Goal: Task Accomplishment & Management: Manage account settings

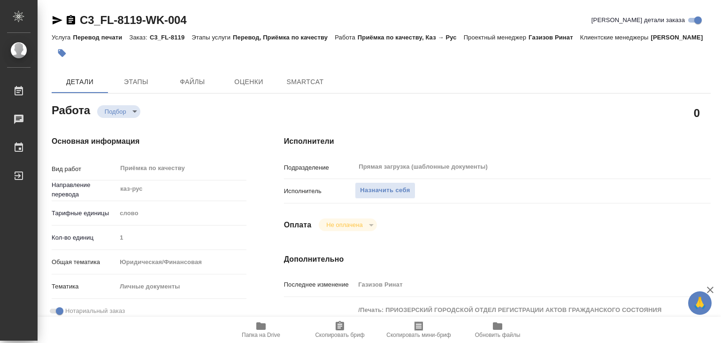
type textarea "x"
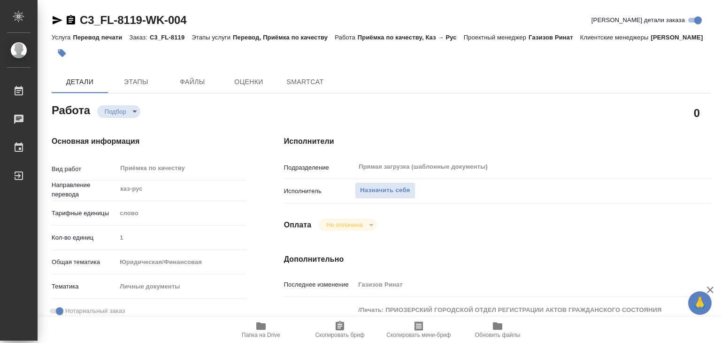
type textarea "x"
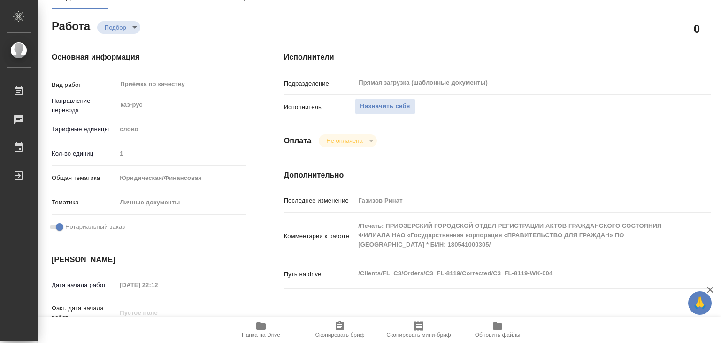
type textarea "x"
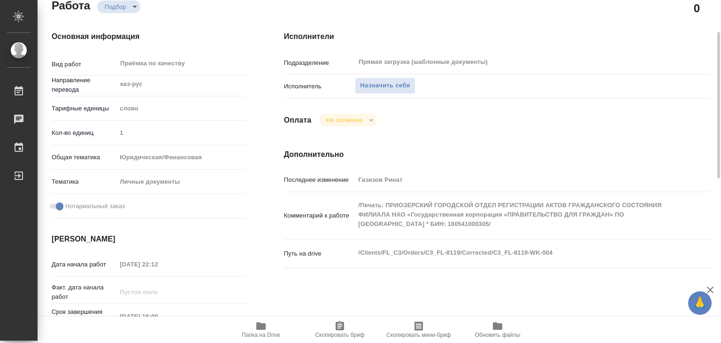
type textarea "x"
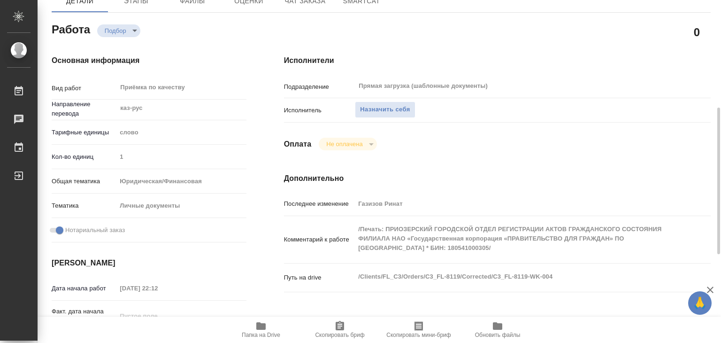
scroll to position [75, 0]
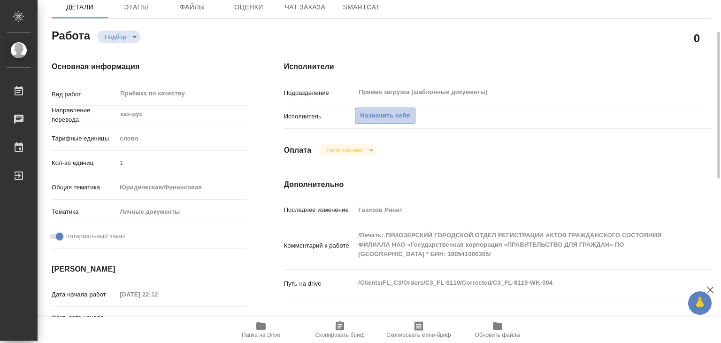
click at [365, 121] on span "Назначить себя" at bounding box center [385, 115] width 50 height 11
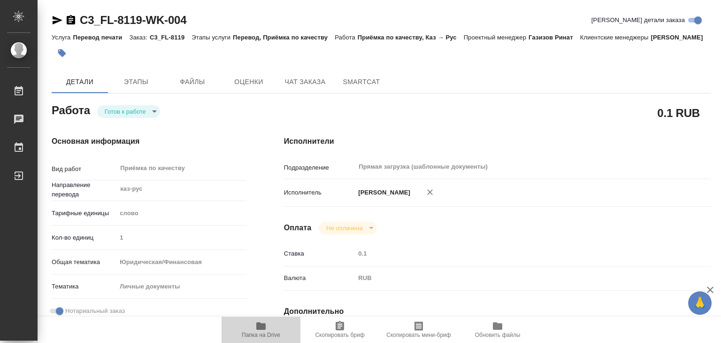
click at [262, 327] on icon "button" at bounding box center [260, 326] width 9 height 8
click at [63, 58] on icon "button" at bounding box center [61, 52] width 9 height 9
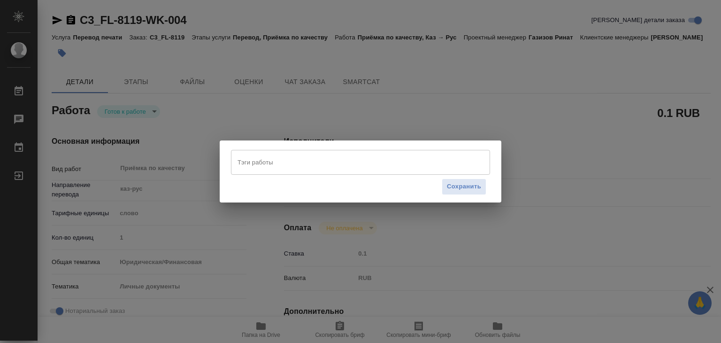
click at [270, 173] on div "Тэги работы" at bounding box center [360, 162] width 259 height 24
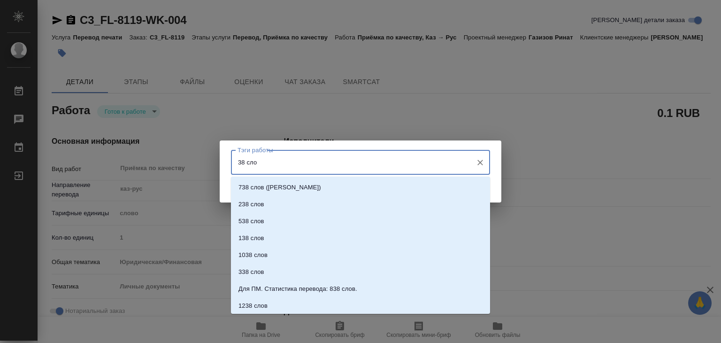
type input "38 слов"
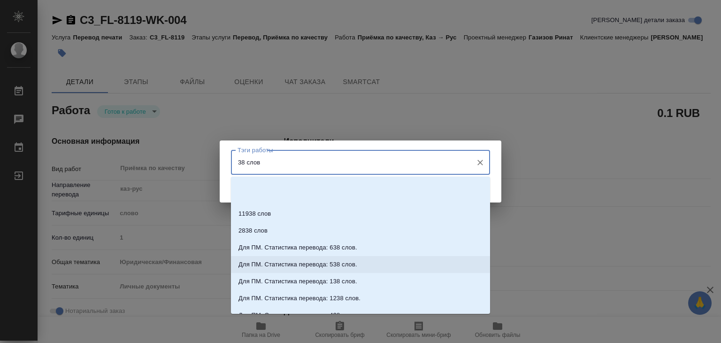
scroll to position [187, 0]
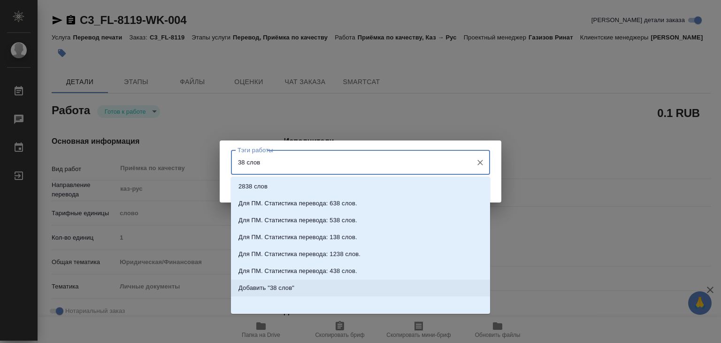
click at [277, 291] on p "Добавить "38 слов"" at bounding box center [266, 287] width 56 height 9
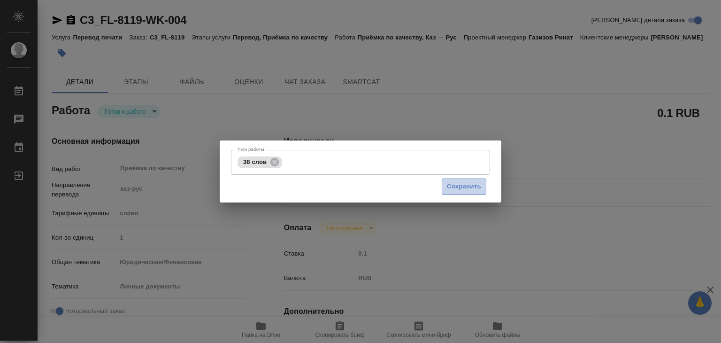
click at [471, 183] on span "Сохранить" at bounding box center [464, 186] width 34 height 11
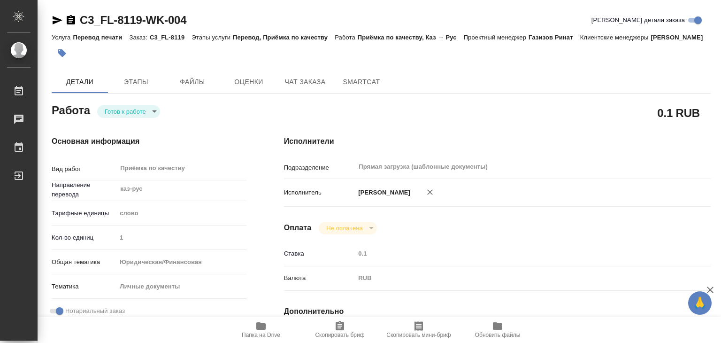
type input "readyForWork"
type input "каз-рус"
type input "5a8b1489cc6b4906c91bfd90"
type input "1"
type input "yr-fn"
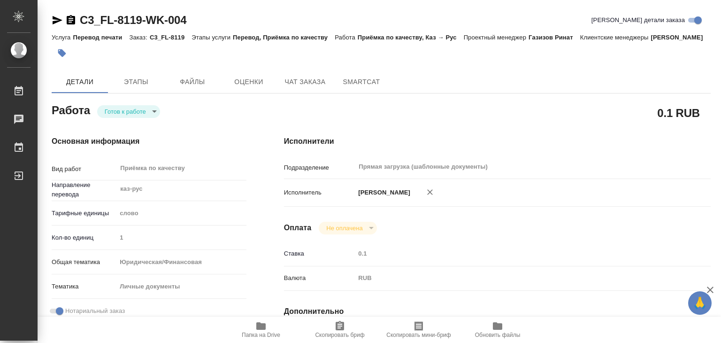
type input "5a8b8b956a9677013d343cfe"
checkbox input "true"
type input "[DATE] 22:12"
type input "[DATE] 16:00"
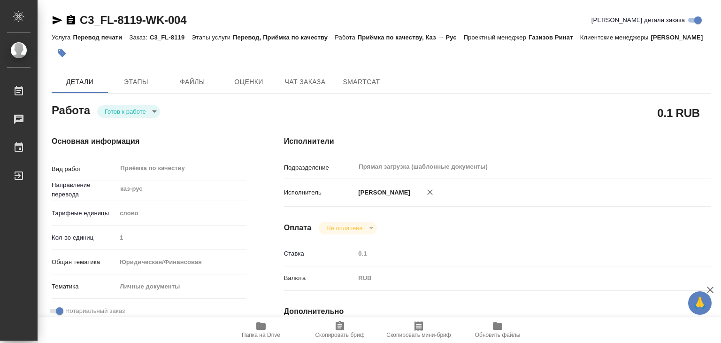
type input "Прямая загрузка (шаблонные документы)"
type input "notPayed"
type input "0.1"
type input "RUB"
type input "[PERSON_NAME]"
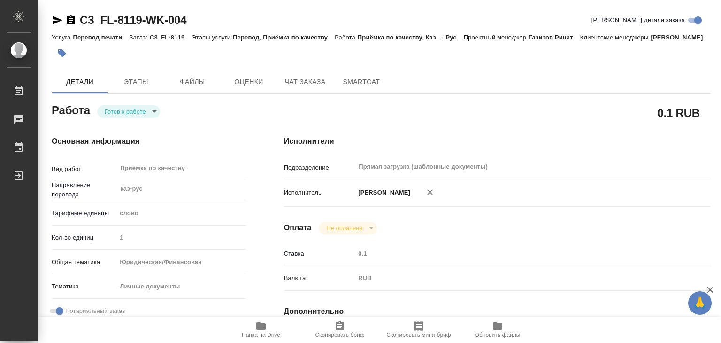
type input "C3_FL-8119"
type input "Перевод печати"
type input "Перевод, Приёмка по качеству"
type input "[PERSON_NAME]"
type input "/Clients/FL_C3/Orders/C3_FL-8119"
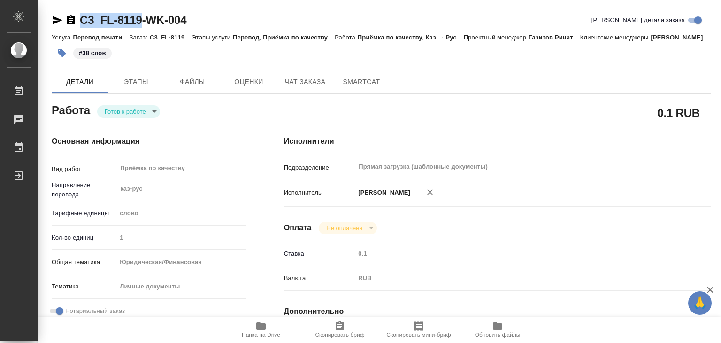
drag, startPoint x: 76, startPoint y: 16, endPoint x: 139, endPoint y: 22, distance: 62.6
click at [139, 22] on div "C3_FL-8119-WK-004" at bounding box center [119, 20] width 135 height 15
copy link "C3_FL-8119"
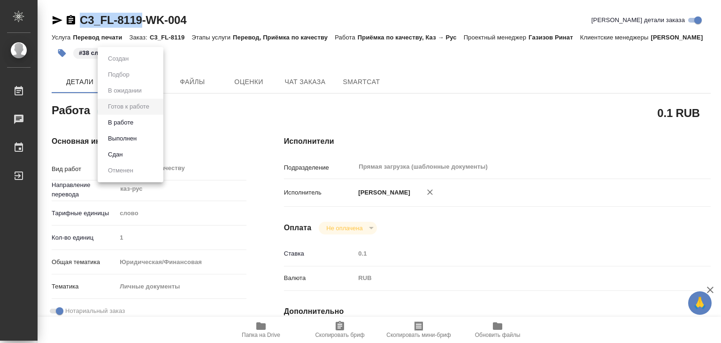
click at [144, 127] on body "🙏 .cls-1 fill:#fff; AWATERA Alilekova [PERSON_NAME] Работы 0 Чаты График Выйти …" at bounding box center [360, 171] width 721 height 343
click at [128, 137] on button "Выполнен" at bounding box center [122, 138] width 34 height 10
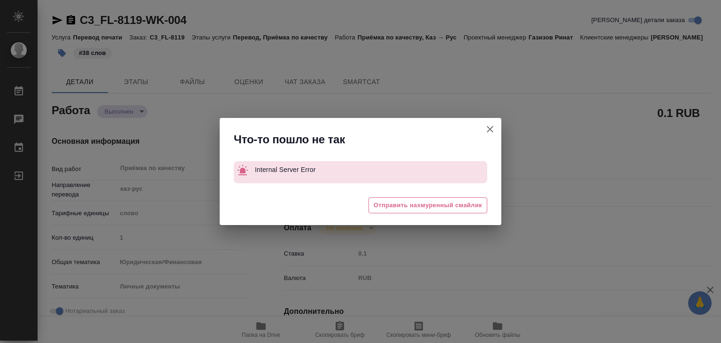
type textarea "x"
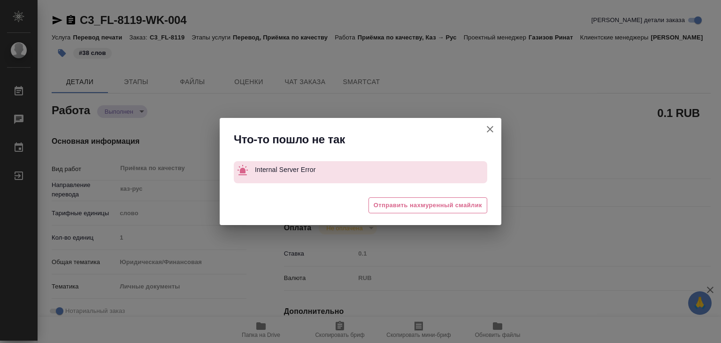
type textarea "x"
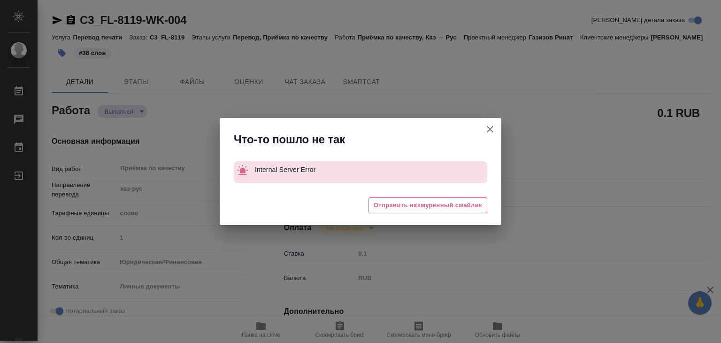
type textarea "x"
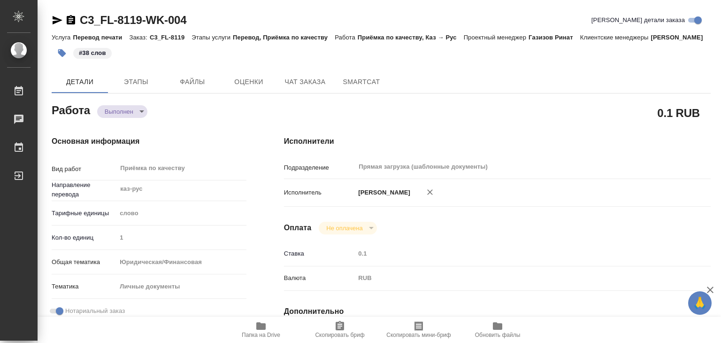
type textarea "x"
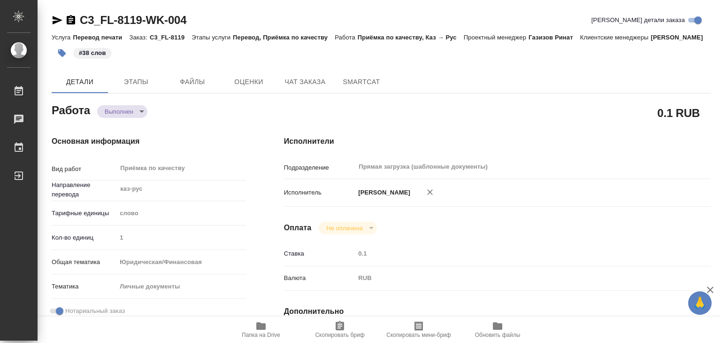
type textarea "x"
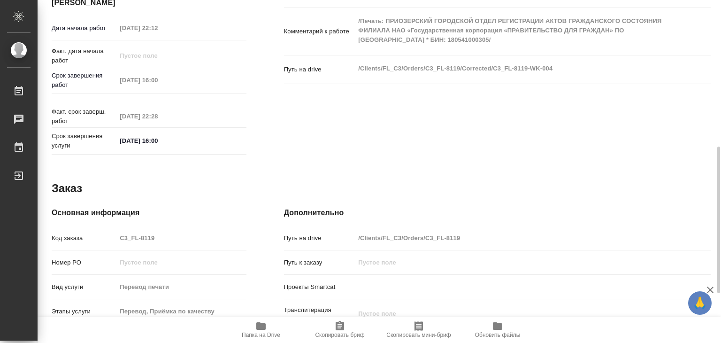
scroll to position [342, 0]
